Goal: Book appointment/travel/reservation

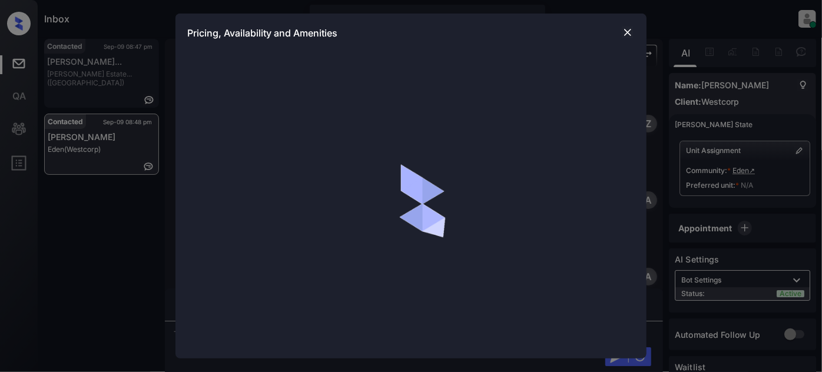
scroll to position [1349, 0]
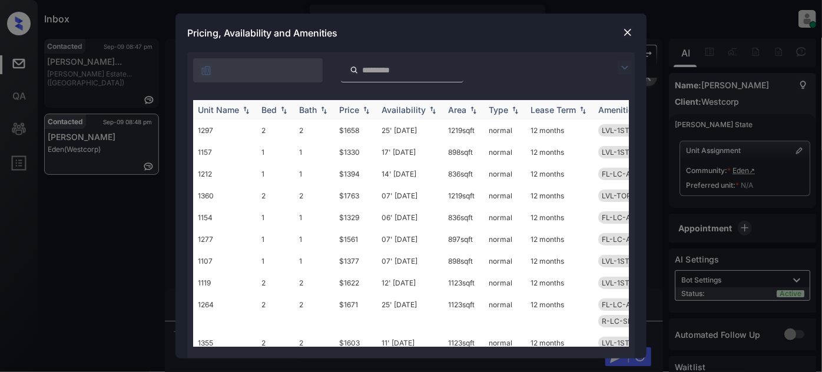
click at [229, 115] on th "Unit Name" at bounding box center [225, 109] width 64 height 19
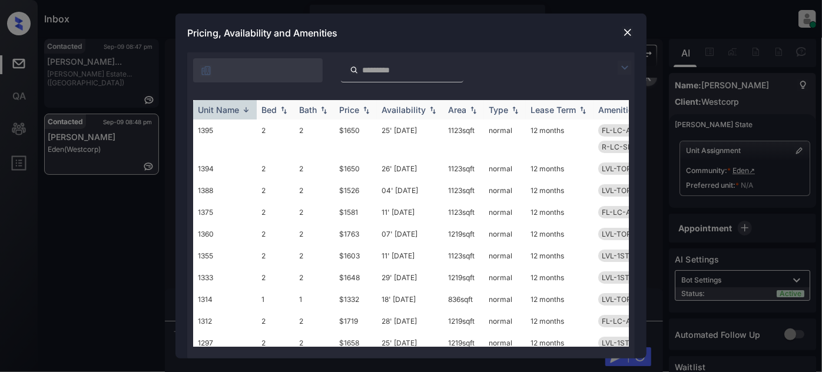
click at [226, 110] on div "Unit Name" at bounding box center [218, 110] width 41 height 10
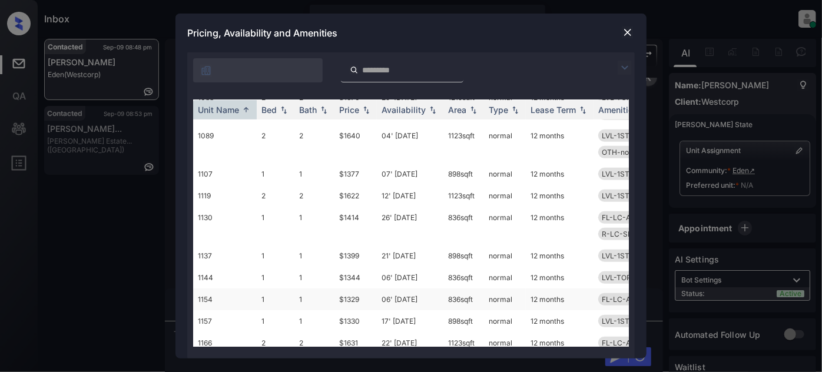
scroll to position [321, 0]
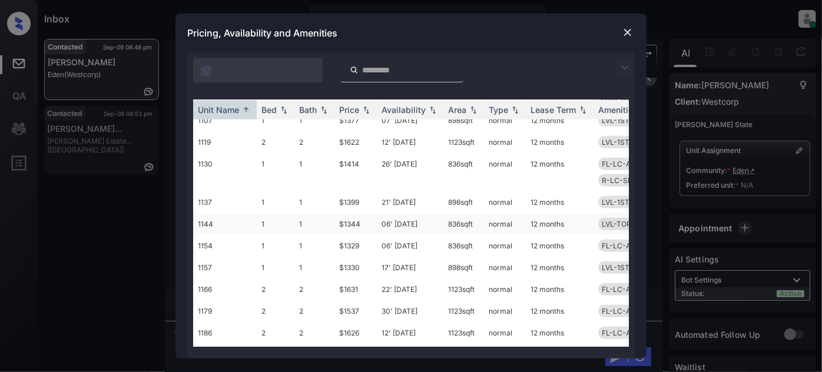
click at [386, 226] on td "06' [DATE]" at bounding box center [410, 224] width 67 height 22
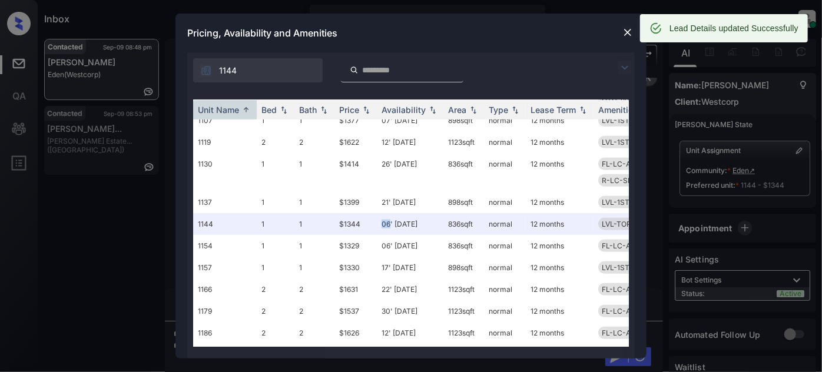
click at [631, 31] on img at bounding box center [628, 32] width 12 height 12
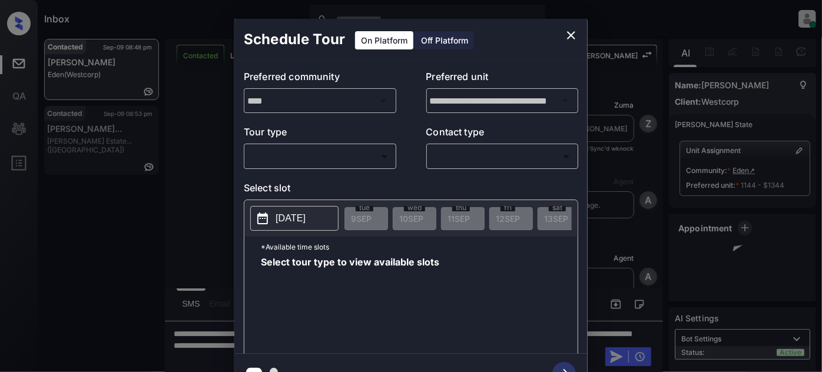
scroll to position [1349, 0]
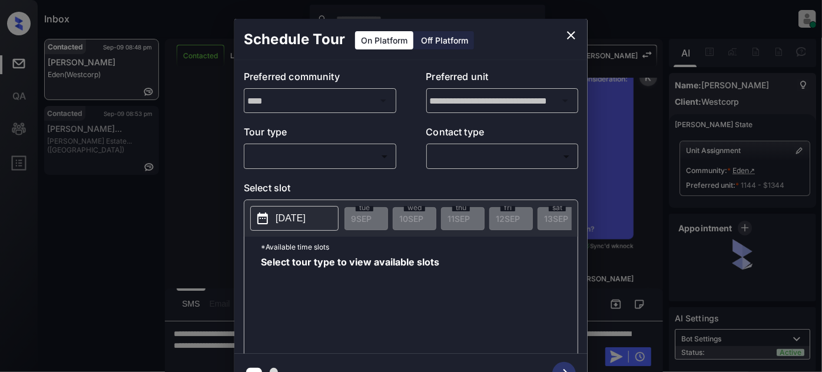
click at [334, 152] on body "Inbox Juan Carlos Manantan Online Set yourself offline Set yourself on break Pr…" at bounding box center [411, 186] width 822 height 372
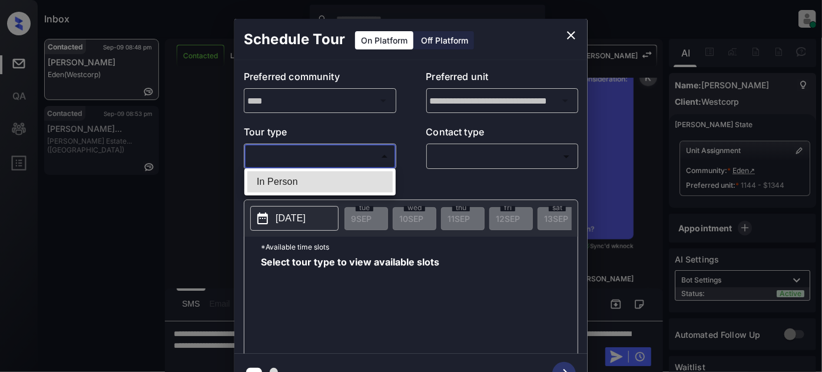
click at [297, 185] on li "In Person" at bounding box center [319, 181] width 145 height 21
type input "********"
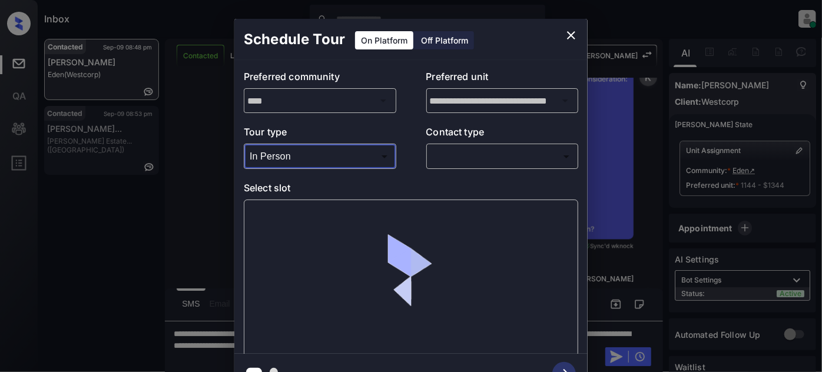
click at [486, 153] on body "Inbox Juan Carlos Manantan Online Set yourself offline Set yourself on break Pr…" at bounding box center [411, 186] width 822 height 372
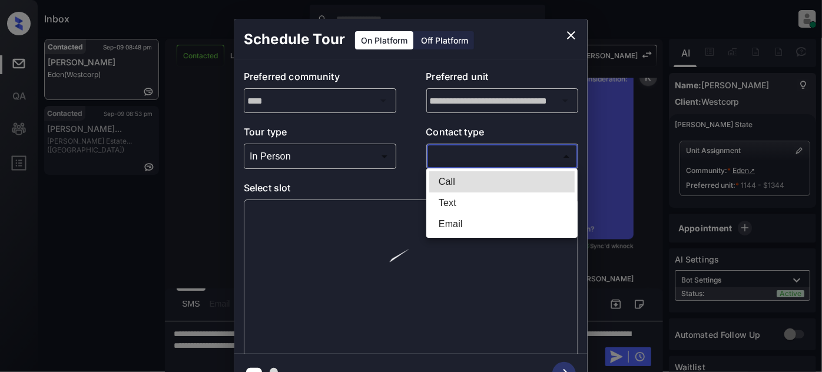
click at [463, 196] on li "Text" at bounding box center [501, 203] width 145 height 21
type input "****"
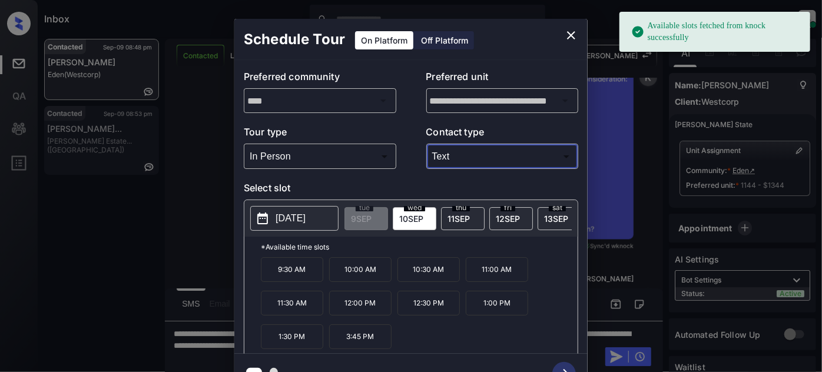
click at [518, 219] on span "12 SEP" at bounding box center [508, 219] width 24 height 10
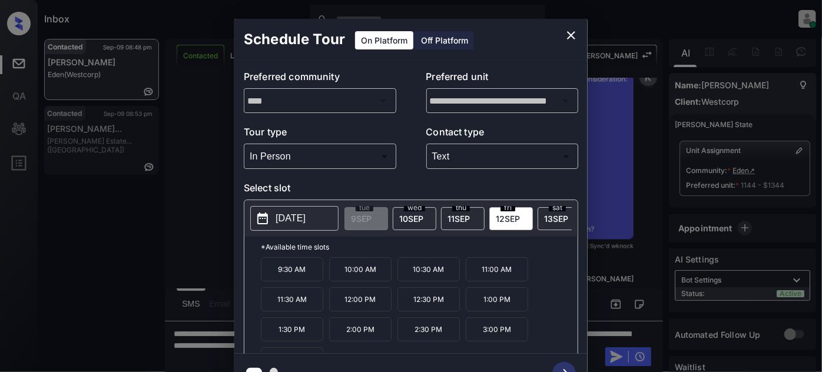
click at [330, 296] on p "12:00 PM" at bounding box center [360, 299] width 62 height 24
click at [568, 362] on button "button" at bounding box center [564, 374] width 38 height 31
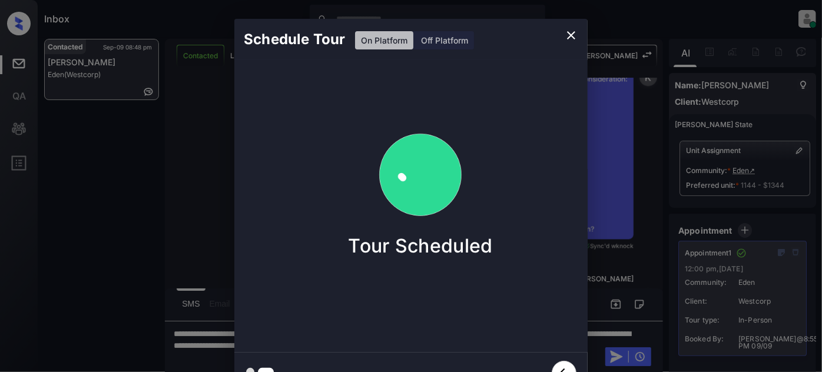
click at [572, 37] on icon "close" at bounding box center [571, 35] width 14 height 14
